Goal: Ask a question

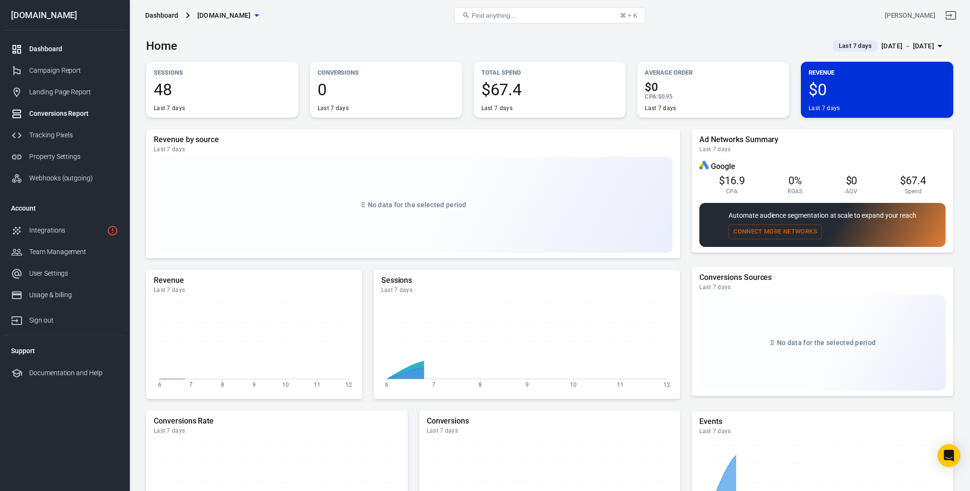
click at [67, 112] on div "Conversions Report" at bounding box center [73, 114] width 89 height 10
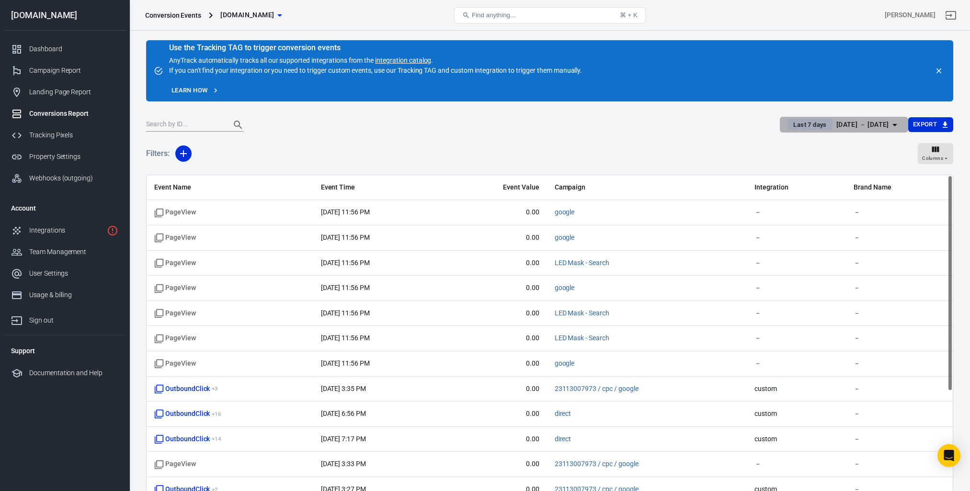
click at [848, 124] on div "[DATE] － [DATE]" at bounding box center [862, 125] width 53 height 12
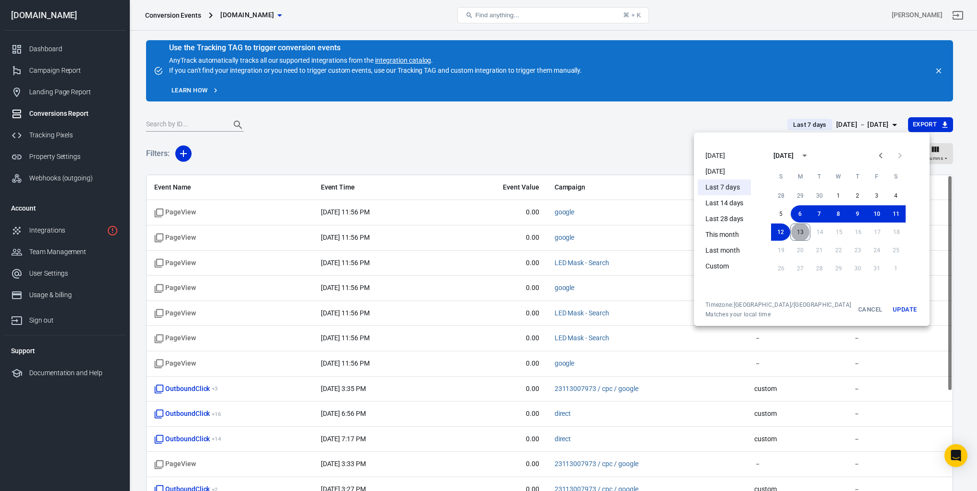
click at [790, 232] on button "13" at bounding box center [800, 232] width 20 height 17
click at [889, 310] on button "Update" at bounding box center [904, 309] width 31 height 17
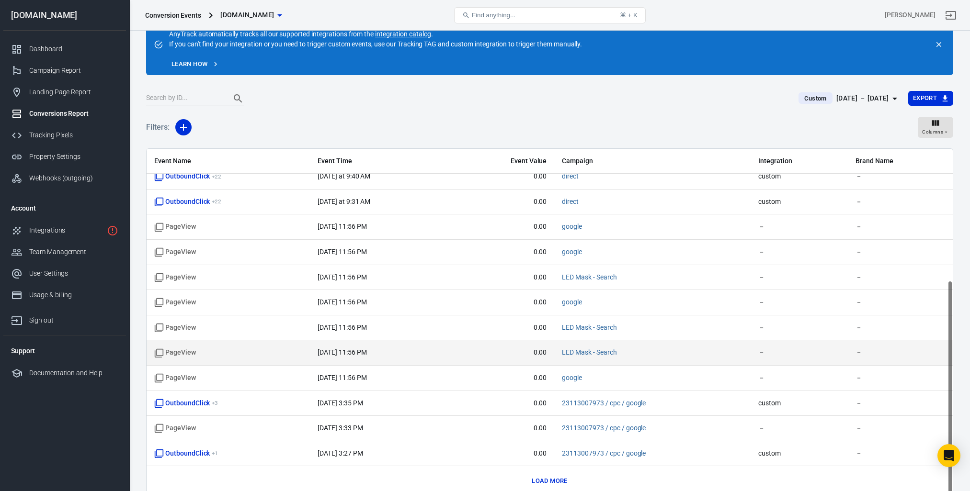
scroll to position [48, 0]
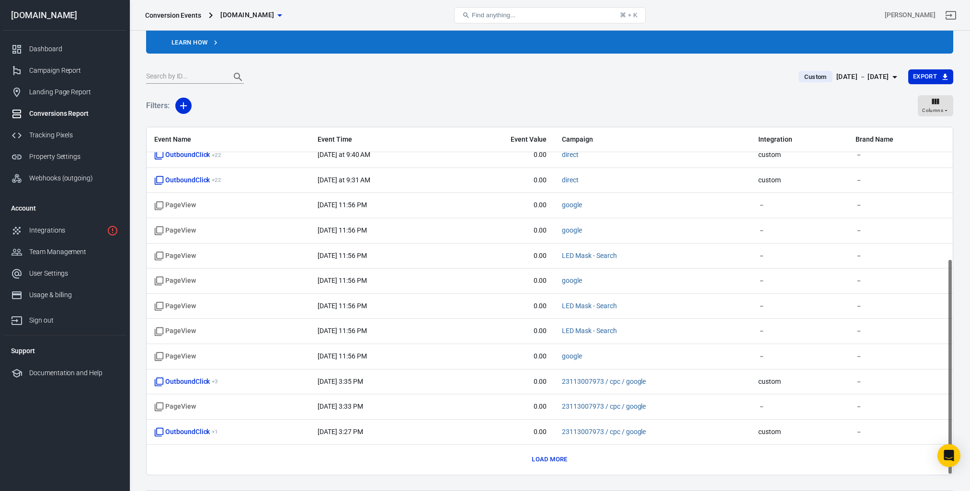
click at [784, 136] on span "Integration" at bounding box center [799, 140] width 82 height 10
click at [950, 454] on icon "Open Intercom Messenger" at bounding box center [948, 456] width 11 height 12
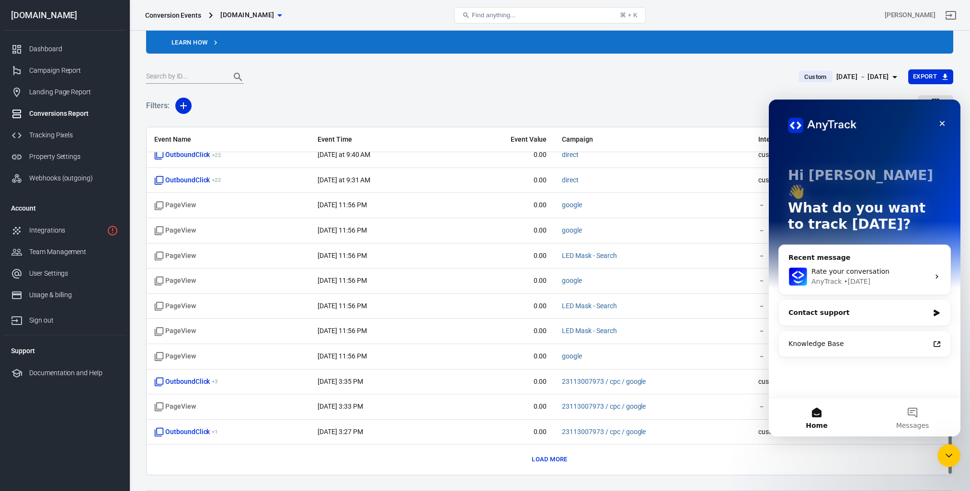
scroll to position [0, 0]
click at [852, 277] on div "• [DATE]" at bounding box center [856, 282] width 27 height 10
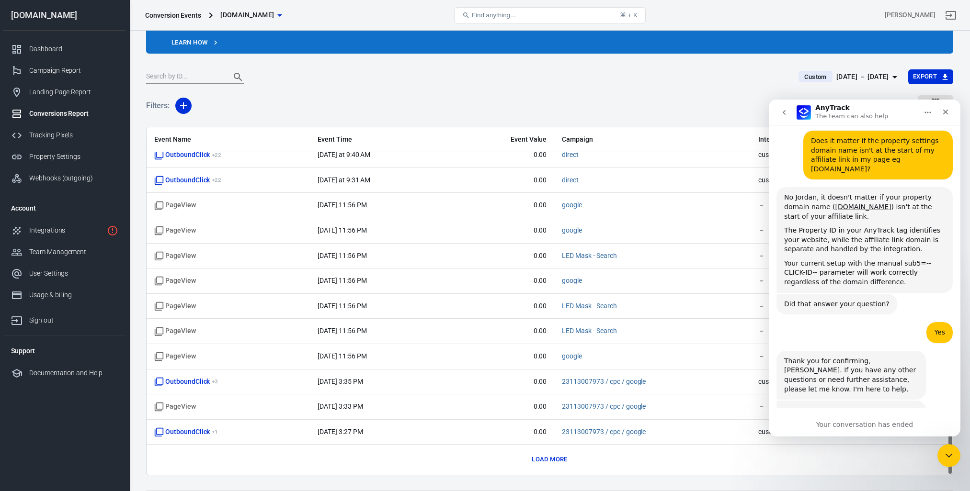
scroll to position [2838, 0]
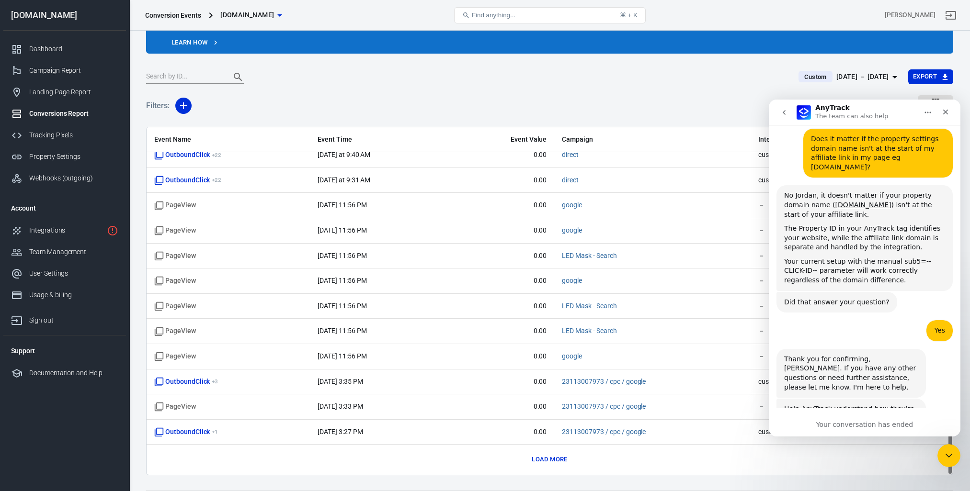
click at [782, 106] on button "go back" at bounding box center [784, 112] width 18 height 18
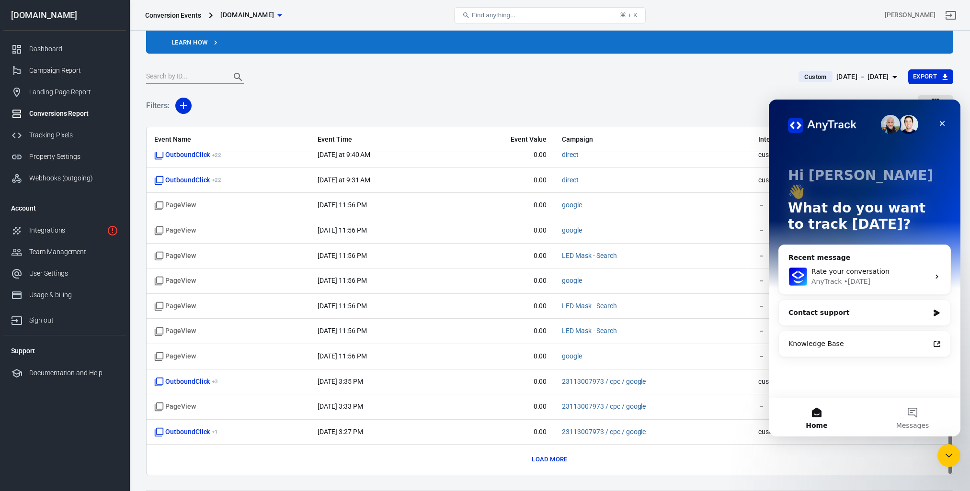
click at [845, 303] on div "Contact support" at bounding box center [864, 312] width 171 height 25
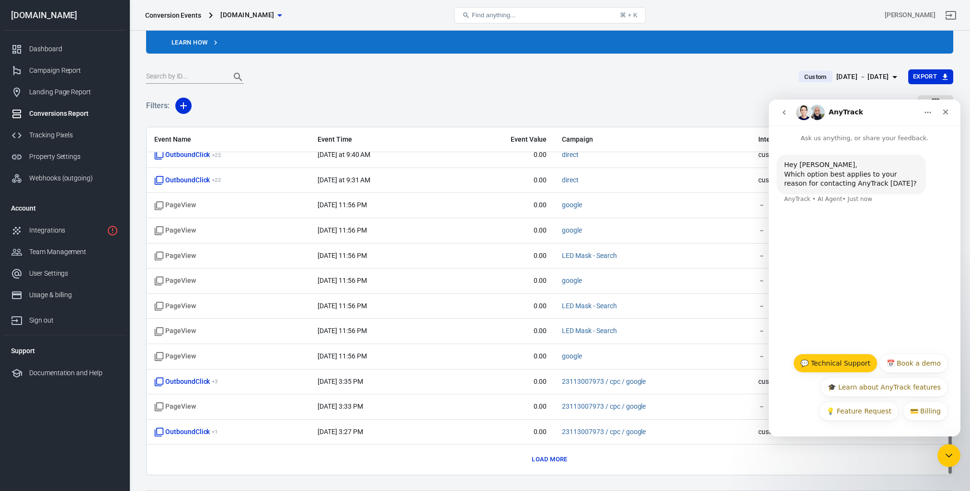
click at [850, 360] on button "💬 Technical Support" at bounding box center [835, 363] width 84 height 19
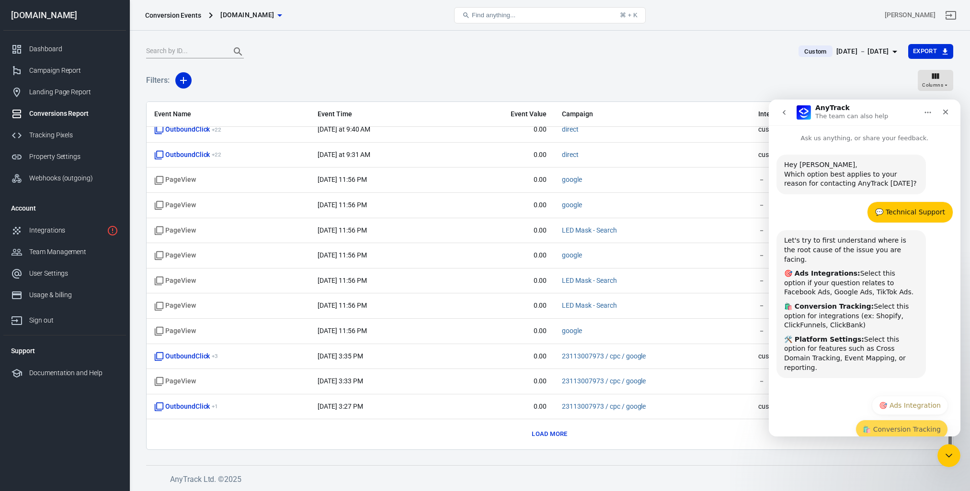
scroll to position [23, 0]
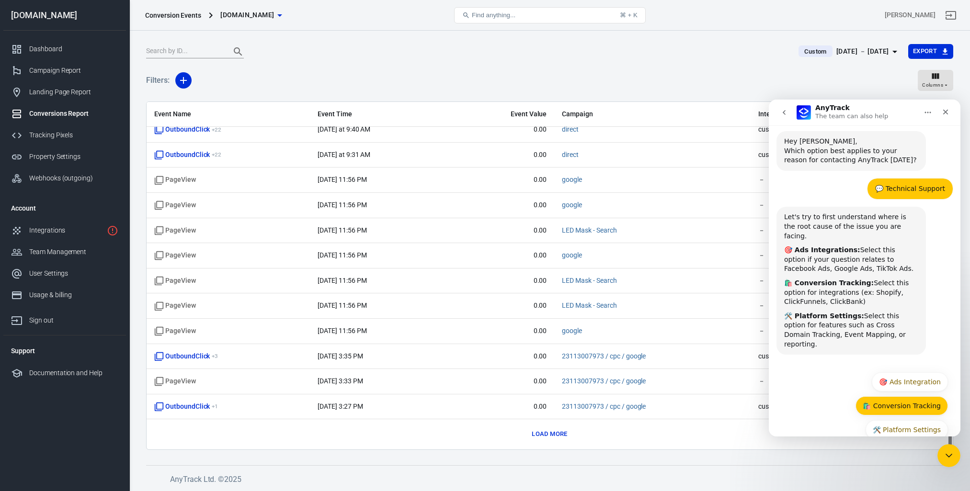
click at [904, 397] on button "🛍️ Conversion Tracking" at bounding box center [901, 406] width 92 height 19
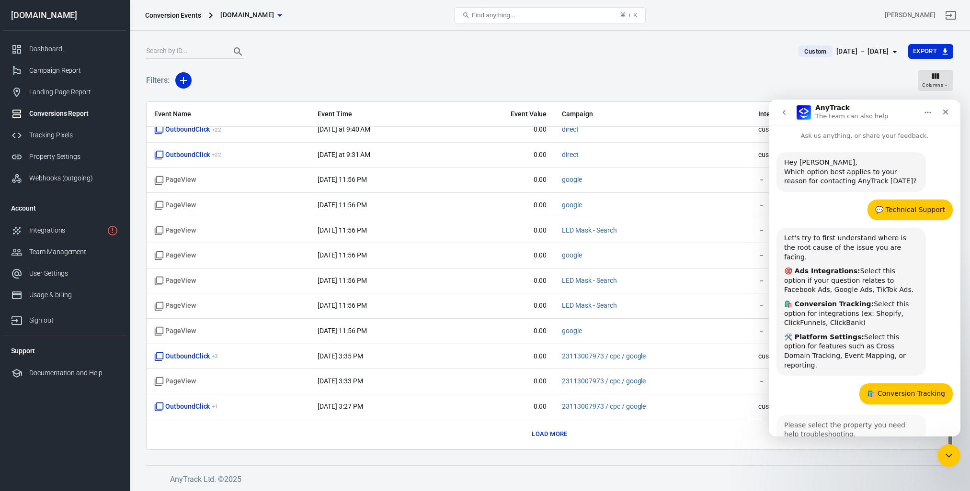
scroll to position [19, 0]
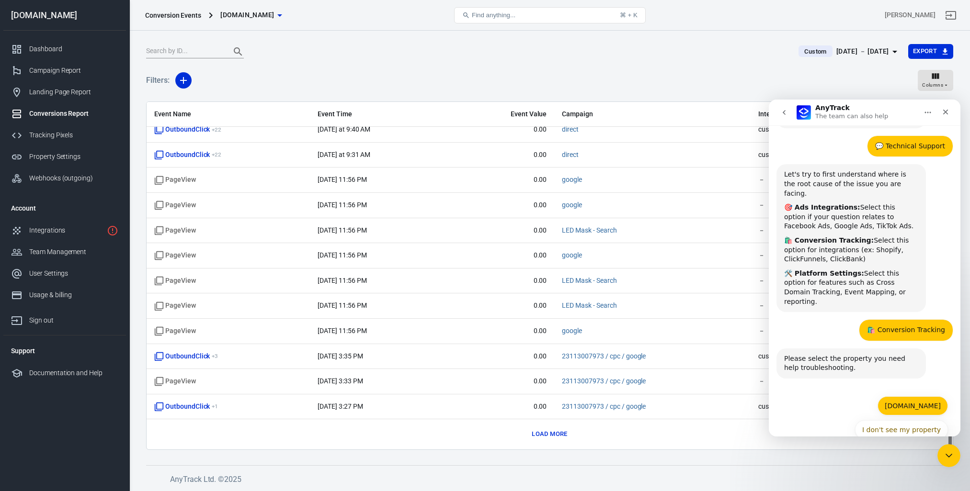
click at [892, 397] on button "[DOMAIN_NAME]" at bounding box center [912, 406] width 70 height 19
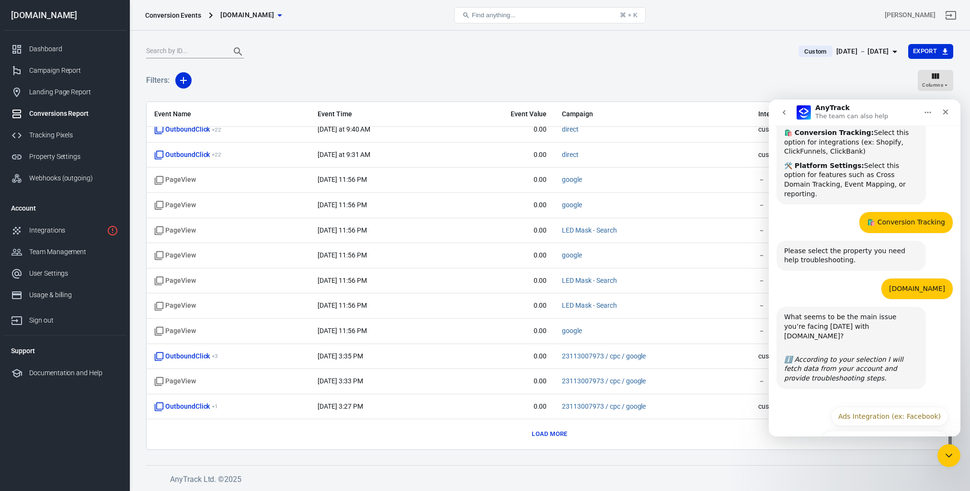
scroll to position [175, 0]
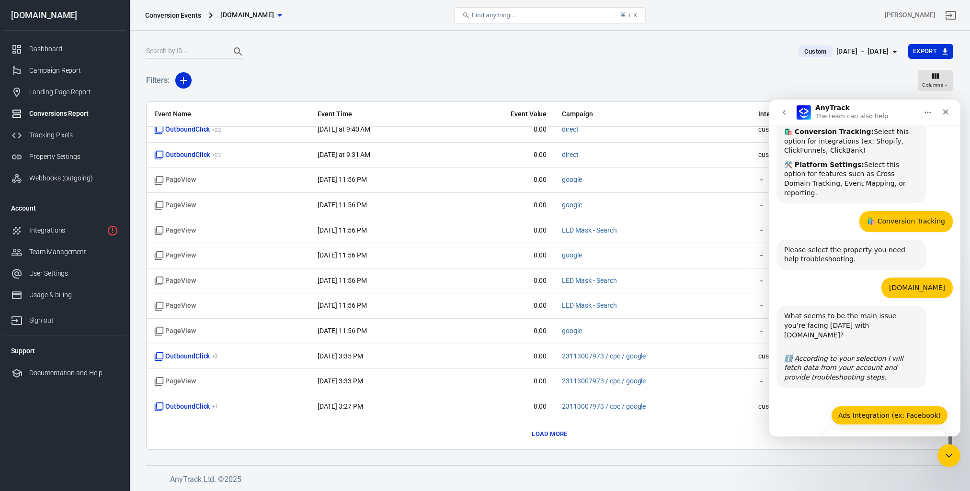
click at [877, 406] on button "Ads Integration (ex: Facebook)" at bounding box center [889, 415] width 117 height 19
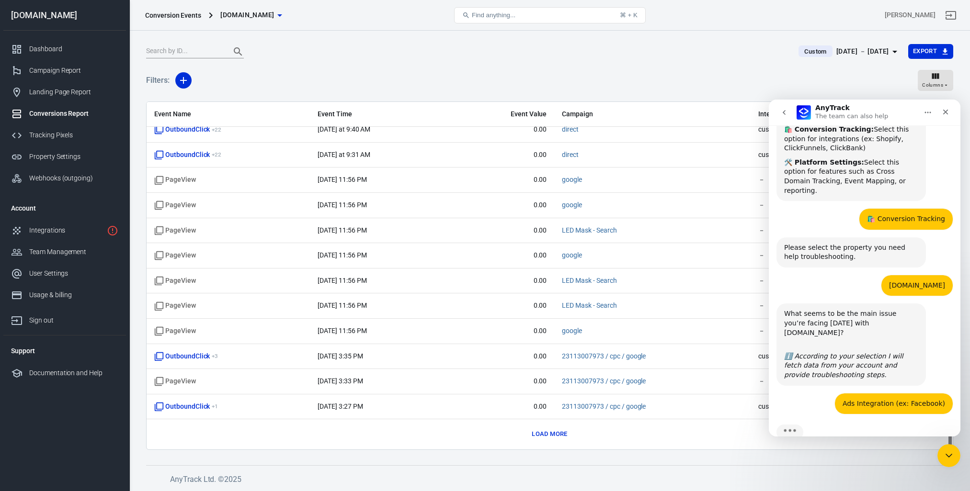
scroll to position [222, 0]
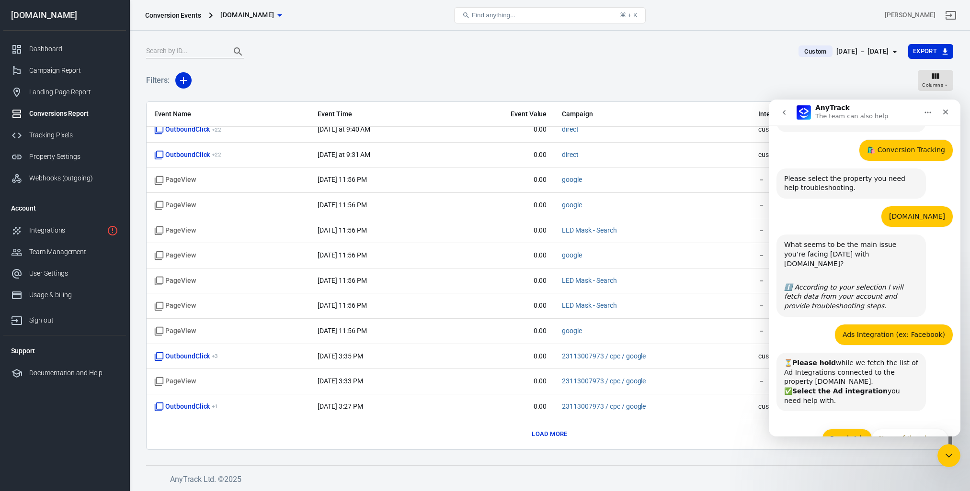
click at [854, 429] on button "GoogleAds" at bounding box center [847, 438] width 50 height 19
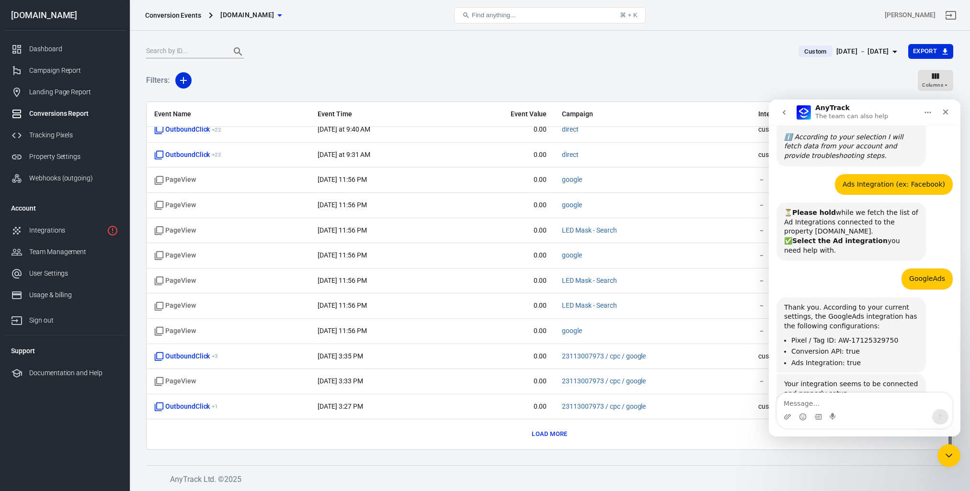
scroll to position [431, 0]
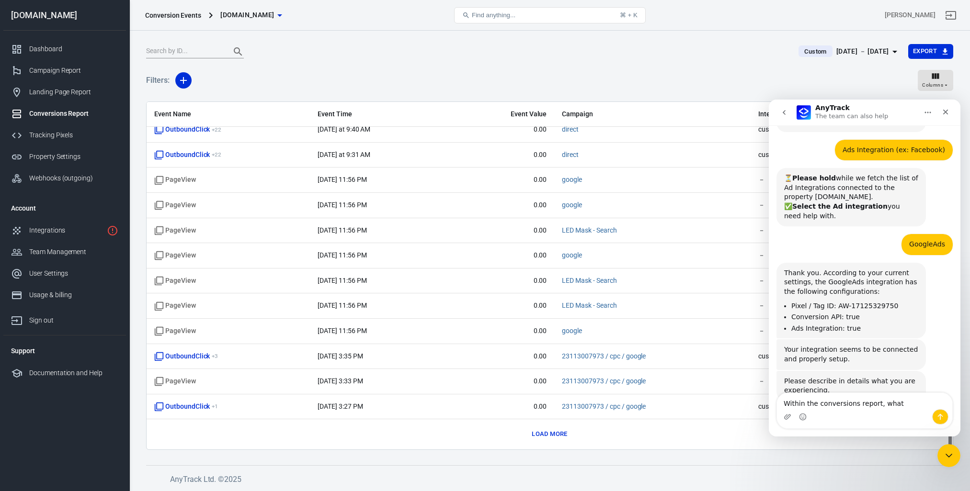
type textarea "Within the conversions report, what"
click at [783, 117] on button "go back" at bounding box center [784, 112] width 18 height 18
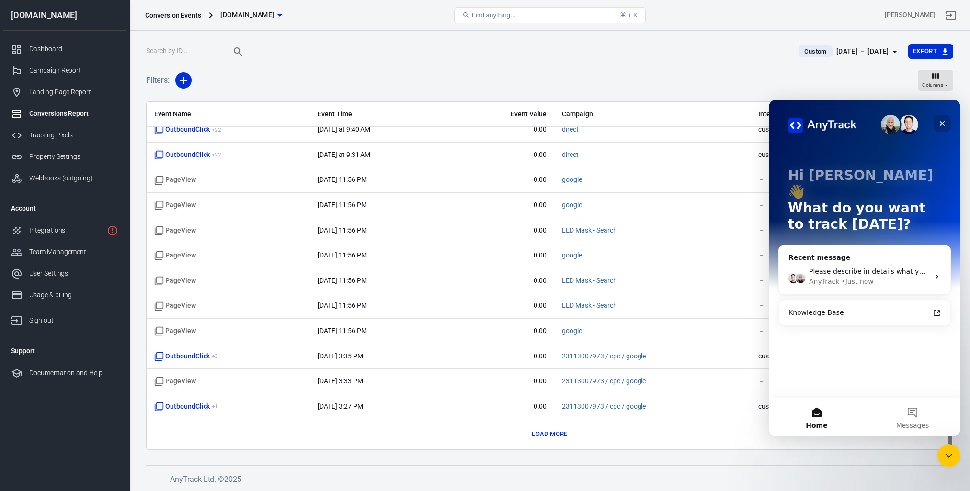
click at [942, 123] on icon "Close" at bounding box center [942, 124] width 8 height 8
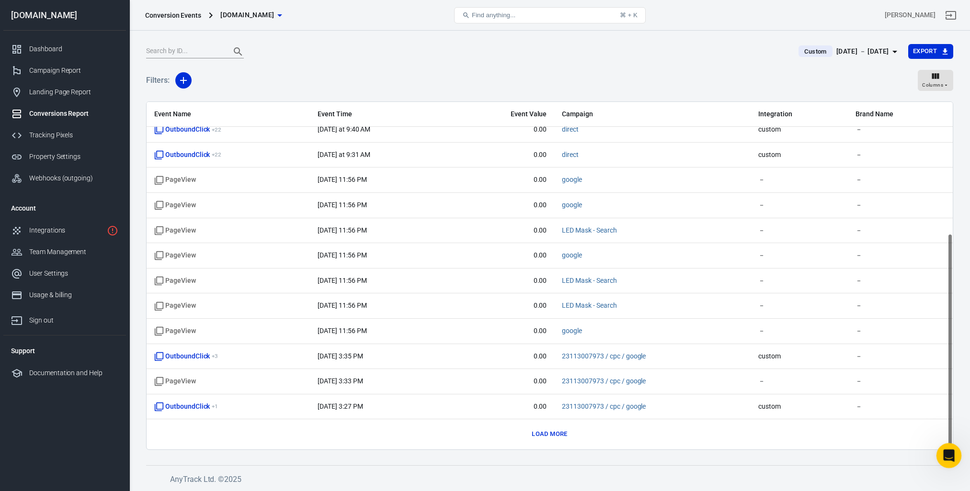
click at [951, 449] on div "Open Intercom Messenger" at bounding box center [947, 455] width 32 height 32
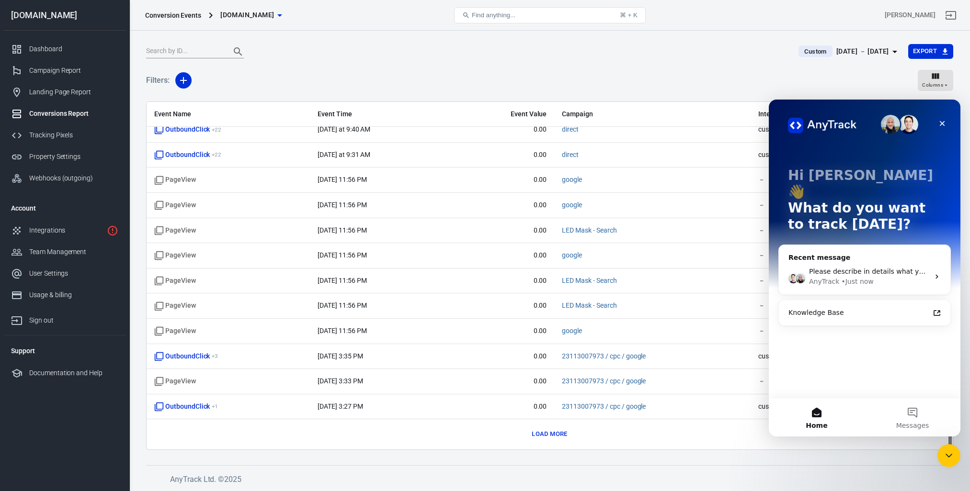
click at [858, 277] on div "• Just now" at bounding box center [857, 282] width 32 height 10
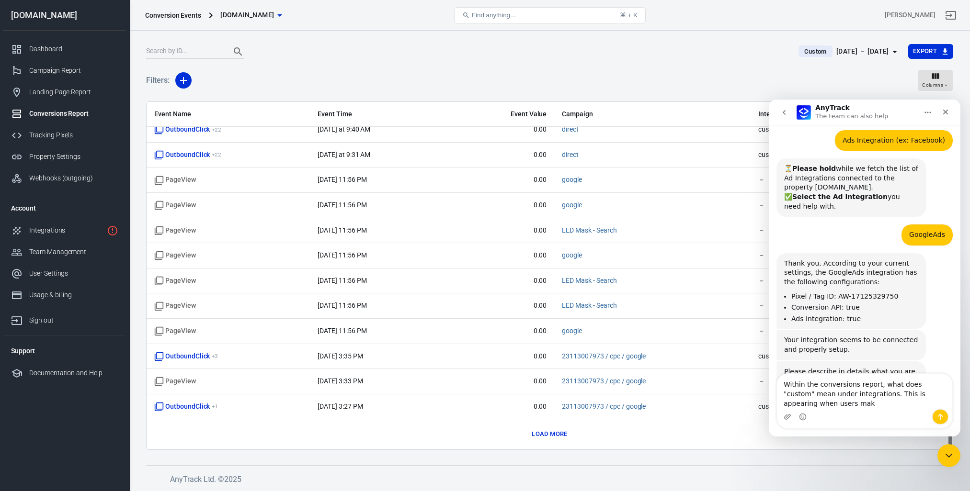
scroll to position [450, 0]
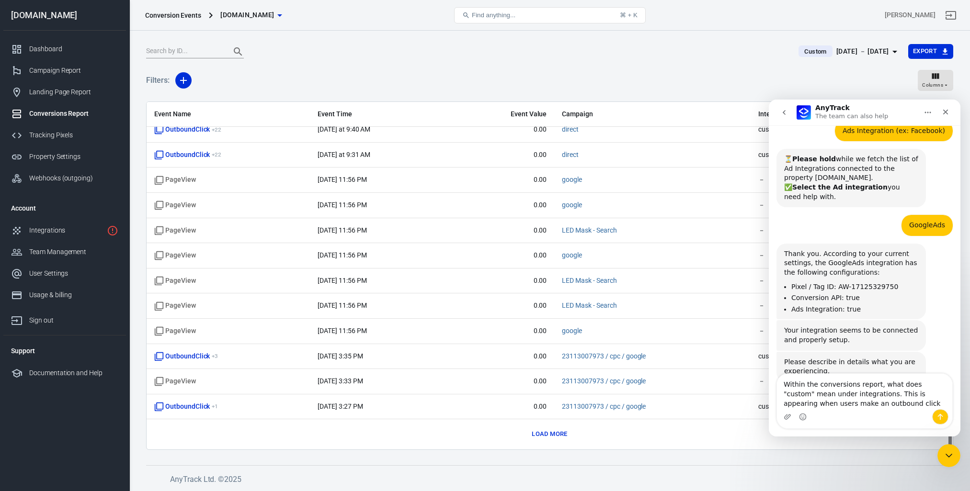
type textarea "Within the conversions report, what does "custom" mean under integrations. This…"
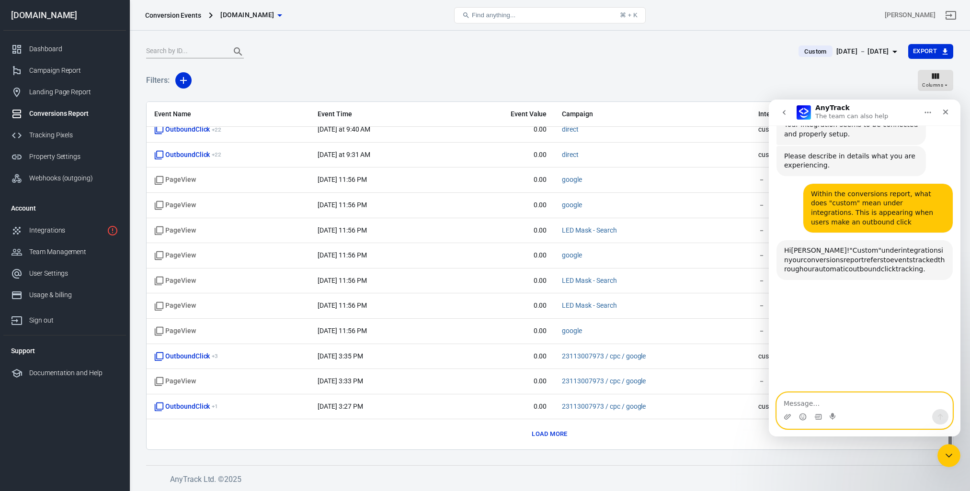
scroll to position [689, 0]
